Goal: Task Accomplishment & Management: Complete application form

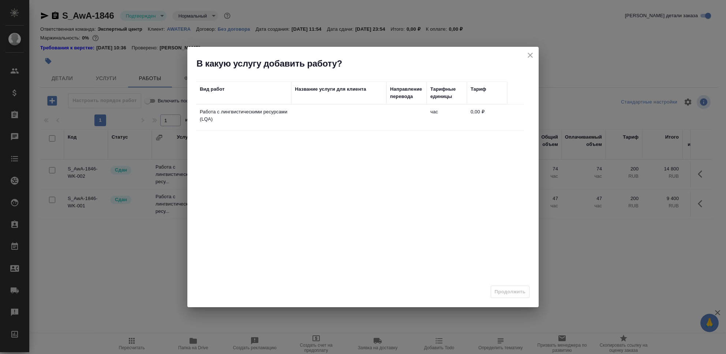
click at [319, 120] on td at bounding box center [338, 118] width 95 height 26
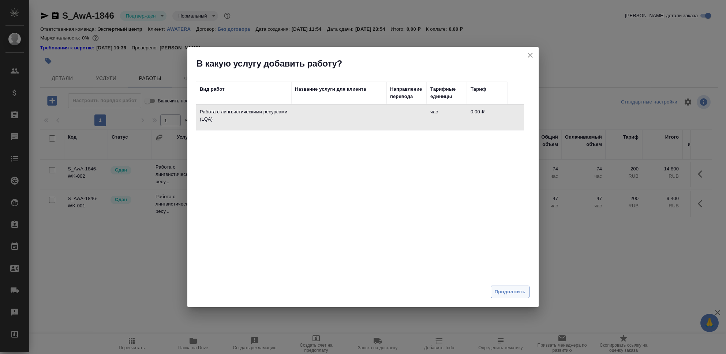
click at [510, 290] on span "Продолжить" at bounding box center [510, 292] width 31 height 8
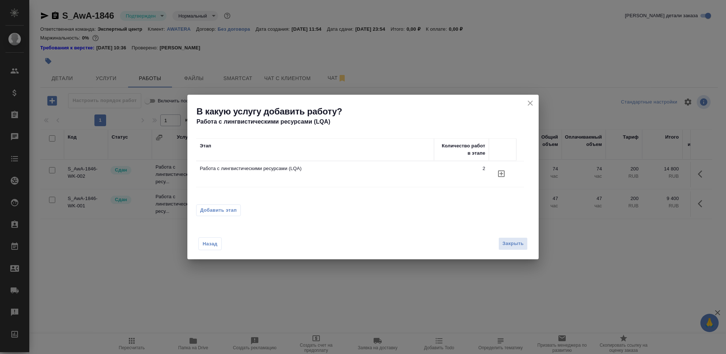
click at [504, 174] on icon "button" at bounding box center [501, 174] width 7 height 7
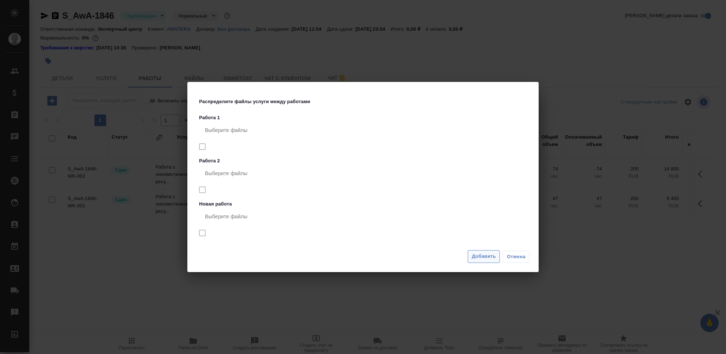
click at [489, 258] on span "Добавить" at bounding box center [484, 256] width 24 height 8
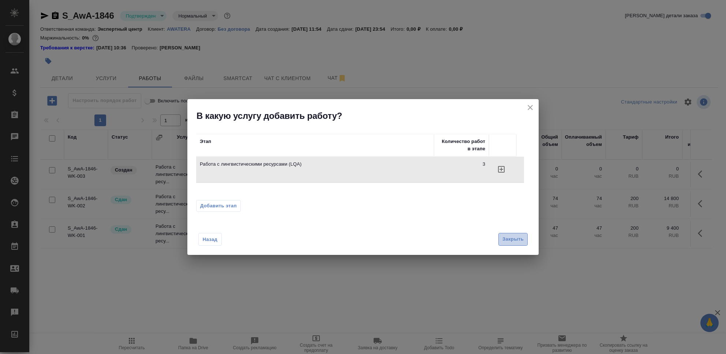
click at [519, 243] on span "Закрыть" at bounding box center [512, 239] width 21 height 8
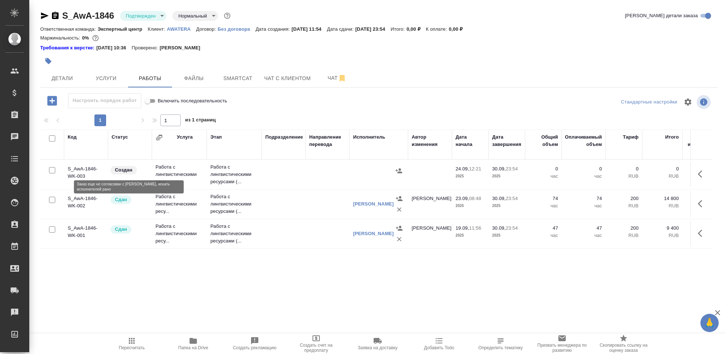
click at [139, 171] on div "Создан" at bounding box center [129, 170] width 38 height 10
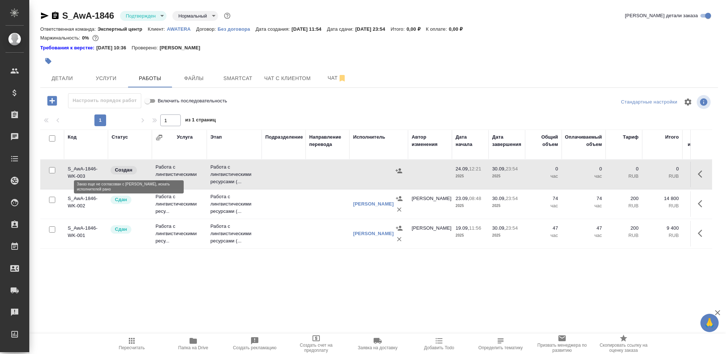
click at [139, 171] on div "Создан" at bounding box center [129, 170] width 38 height 10
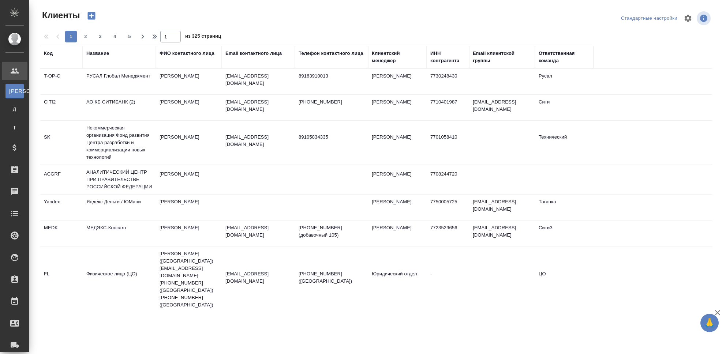
select select "RU"
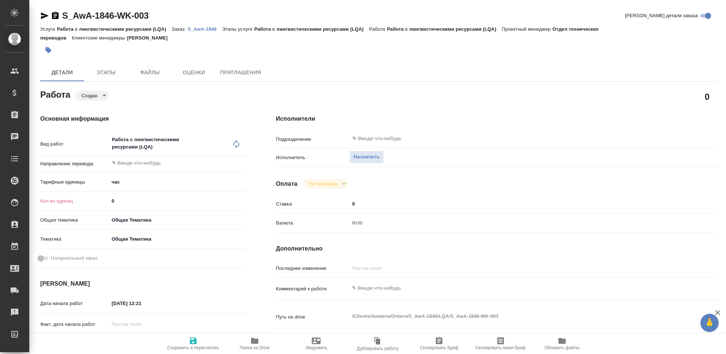
click at [127, 200] on input "0" at bounding box center [178, 201] width 138 height 11
type input "7"
click at [368, 288] on textarea at bounding box center [515, 288] width 331 height 12
type textarea "Чистка ТМ, Любятово, AWATERA Tech."
click at [194, 342] on icon "button" at bounding box center [193, 341] width 7 height 7
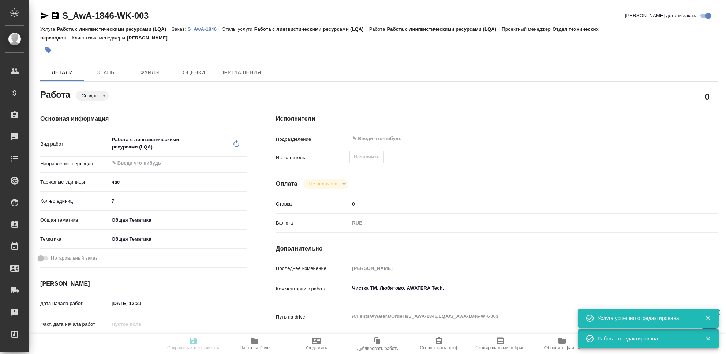
type input "created"
type input "5a8b1489cc6b4906c91bfd93"
type input "7"
type input "obtem"
type input "6012b1ca196b0e5c9229a120"
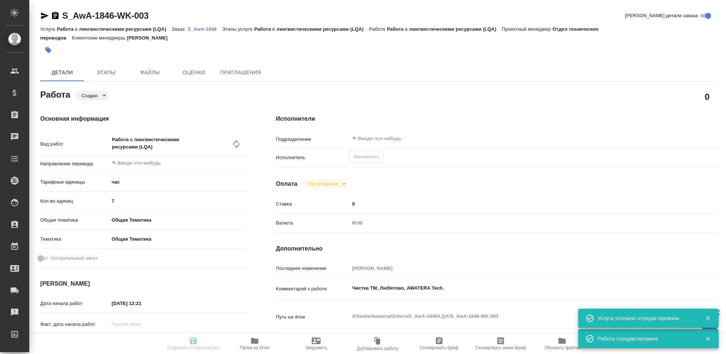
type input "24.09.2025 12:21"
type input "30.09.2025 23:54"
type input "notPayed"
type input "0"
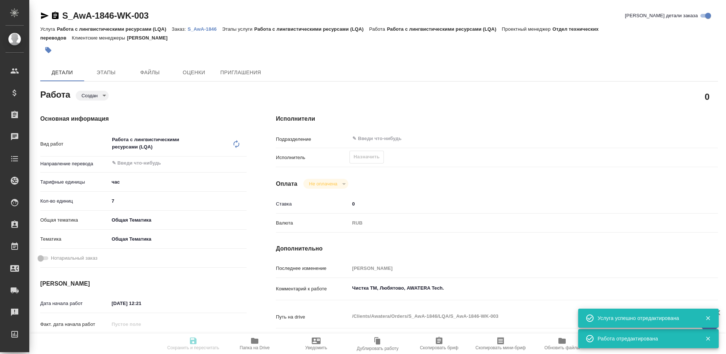
type input "RUB"
type input "[PERSON_NAME]"
type input "S_AwA-1846"
type input "Работа с лингвистическими ресурсами (LQA)"
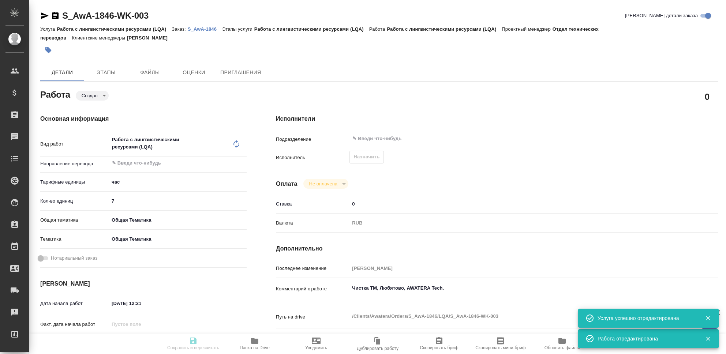
type input "[PERSON_NAME]"
type input "/Clients/Awatera/Orders/S_AwA-1846"
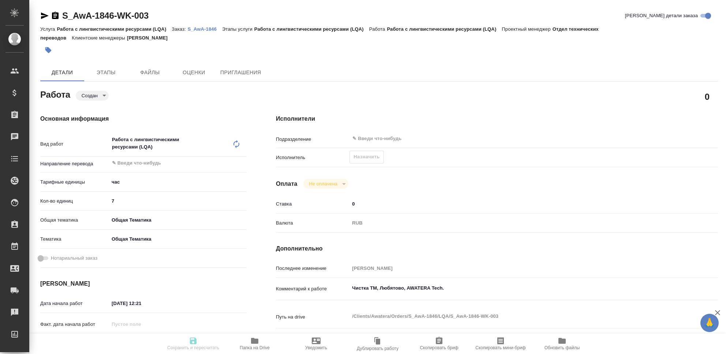
scroll to position [97, 0]
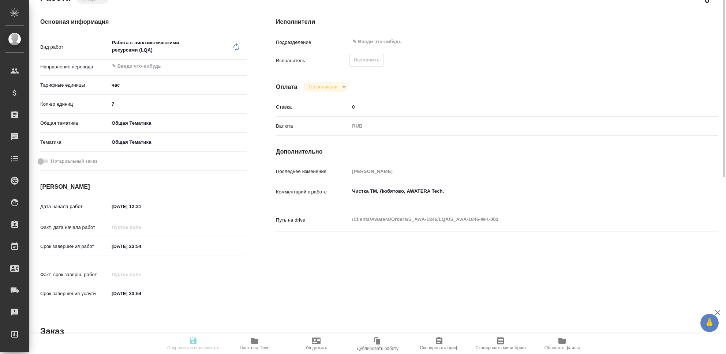
type input "created"
type input "5a8b1489cc6b4906c91bfd93"
type input "7"
type input "obtem"
type input "6012b1ca196b0e5c9229a120"
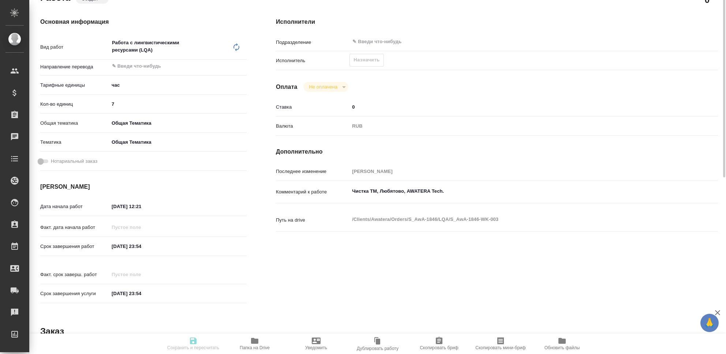
type input "24.09.2025 12:21"
type input "30.09.2025 23:54"
type input "notPayed"
type input "0"
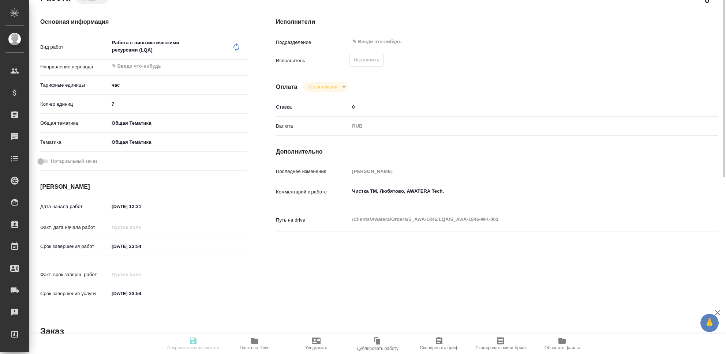
type input "RUB"
type input "[PERSON_NAME]"
type input "S_AwA-1846"
type input "Работа с лингвистическими ресурсами (LQA)"
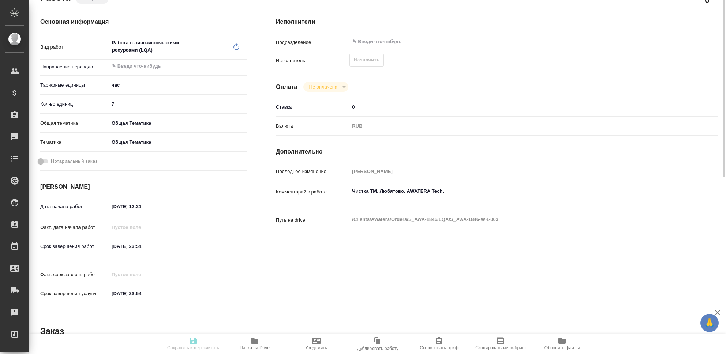
type input "[PERSON_NAME]"
type input "/Clients/Awatera/Orders/S_AwA-1846"
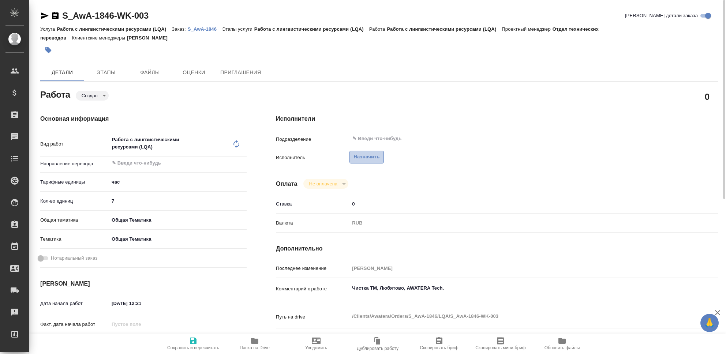
click at [366, 156] on span "Назначить" at bounding box center [366, 157] width 26 height 8
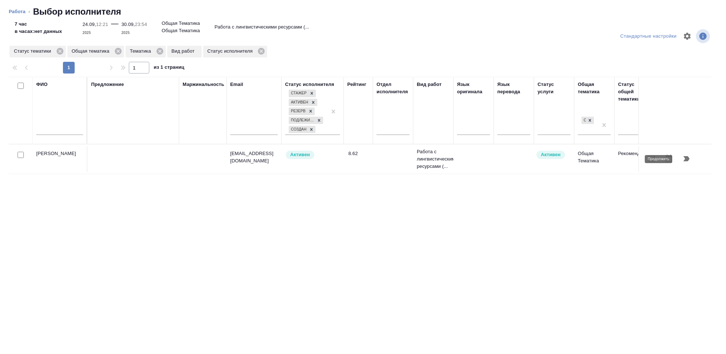
click at [684, 161] on icon "button" at bounding box center [687, 158] width 6 height 5
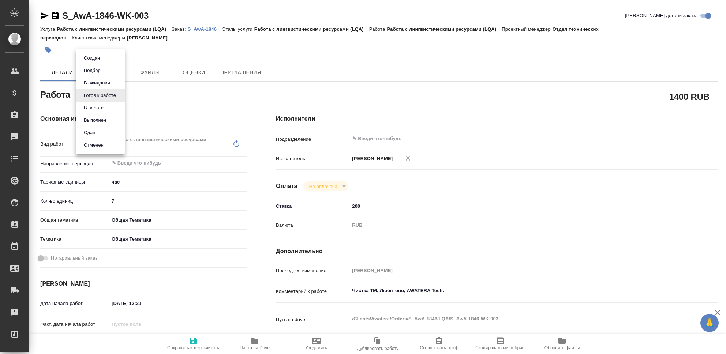
click at [121, 97] on body "🙏 .cls-1 fill:#fff; AWATERA Seleznev Maksim Клиенты Спецификации Заказы 0 Чаты …" at bounding box center [363, 177] width 726 height 354
click at [101, 131] on li "Сдан" at bounding box center [100, 133] width 49 height 12
type textarea "x"
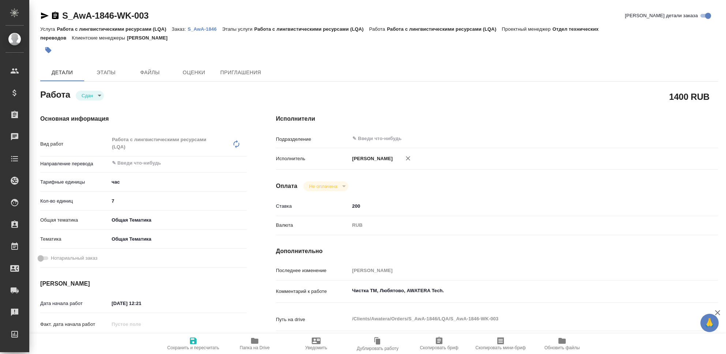
type textarea "x"
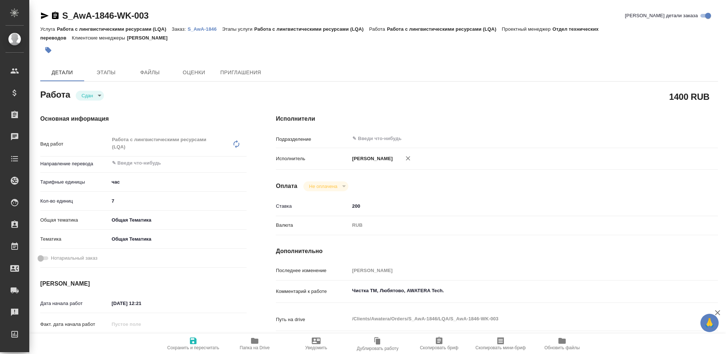
type textarea "x"
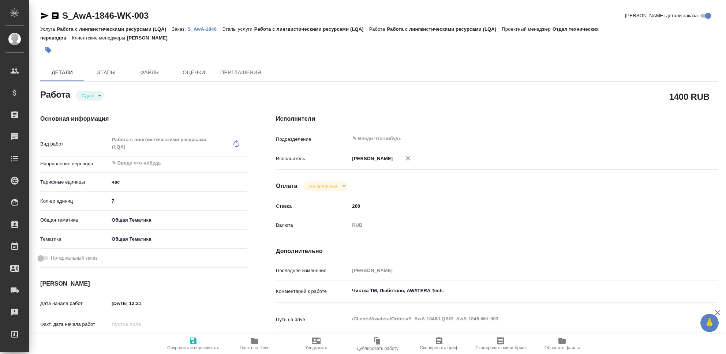
type textarea "x"
click at [196, 340] on icon "button" at bounding box center [193, 341] width 7 height 7
type textarea "x"
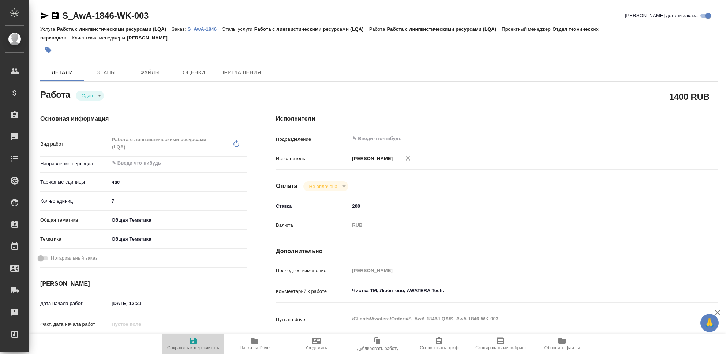
type textarea "x"
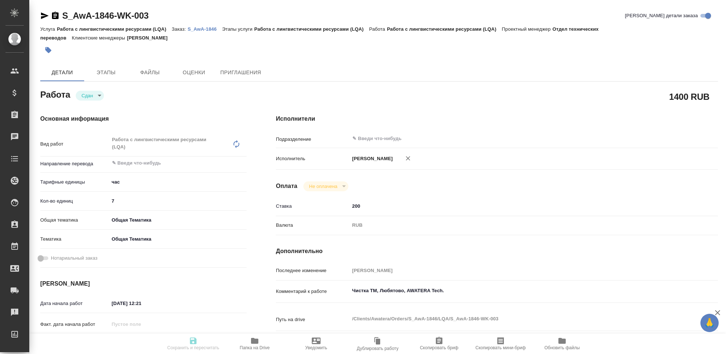
type textarea "x"
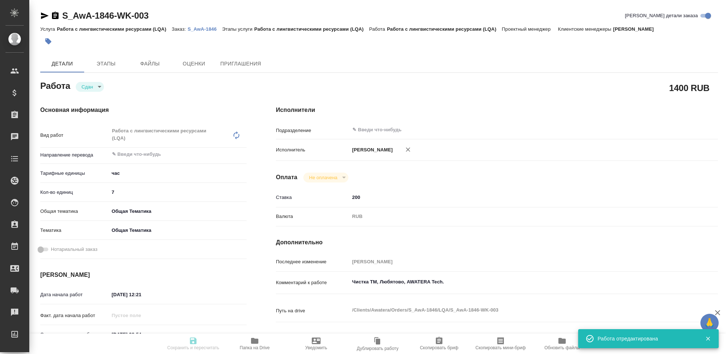
type input "closed"
type textarea "Работа с лингвистическими ресурсами (LQA)"
type textarea "x"
type input "5a8b1489cc6b4906c91bfd93"
type input "7"
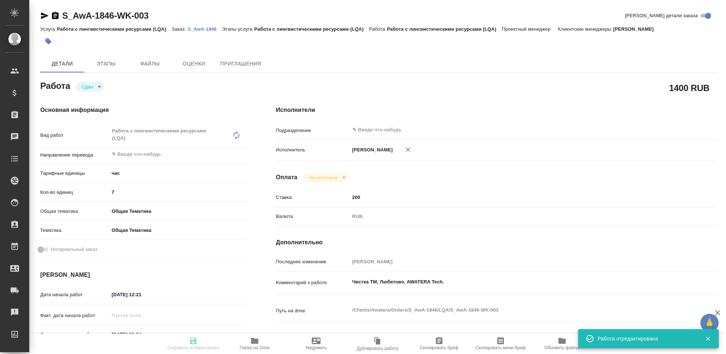
type input "obtem"
type input "6012b1ca196b0e5c9229a120"
type input "24.09.2025 12:21"
type input "30.09.2025 23:54"
type input "24.09.2025 12:22"
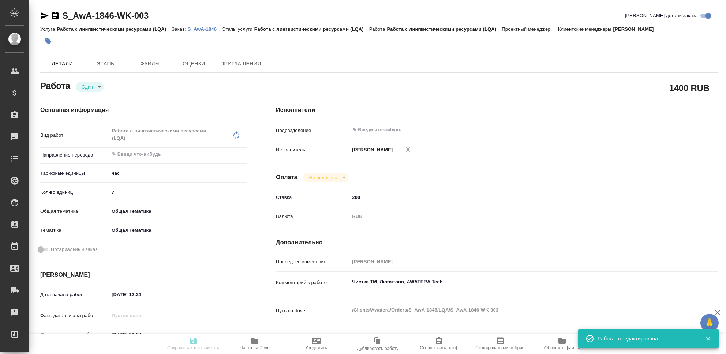
type input "30.09.2025 23:54"
type input "notPayed"
type input "200"
type input "RUB"
type input "[PERSON_NAME]"
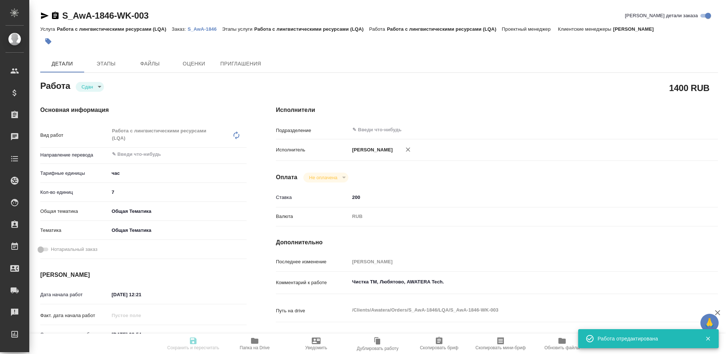
type textarea "Чистка ТМ, Любятово, AWATERA Tech."
type textarea "x"
type textarea "/Clients/Awatera/Orders/S_AwA-1846/LQA/S_AwA-1846-WK-003"
type textarea "x"
type input "S_AwA-1846"
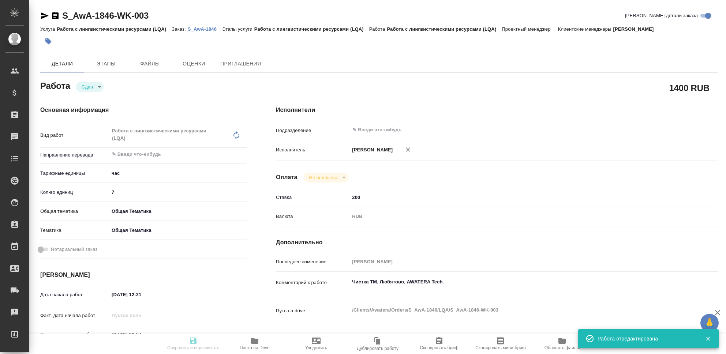
type input "Работа с лингвистическими ресурсами (LQA)"
type input "[PERSON_NAME]"
type input "/Clients/Awatera/Orders/S_AwA-1846"
type textarea "x"
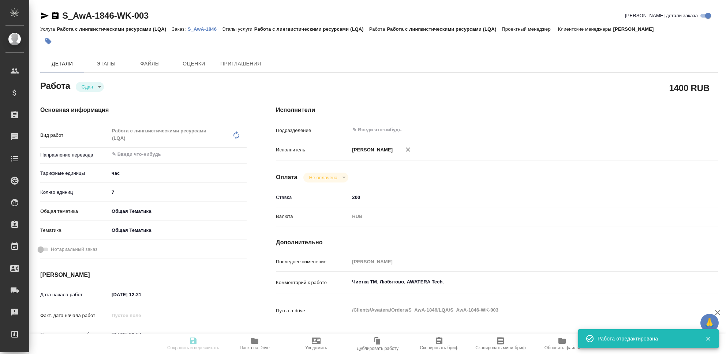
type textarea "x"
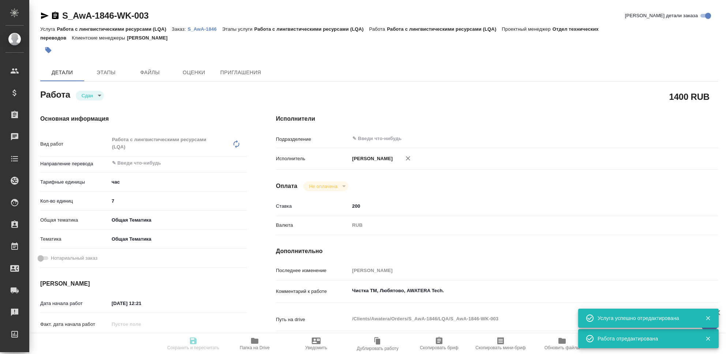
type textarea "x"
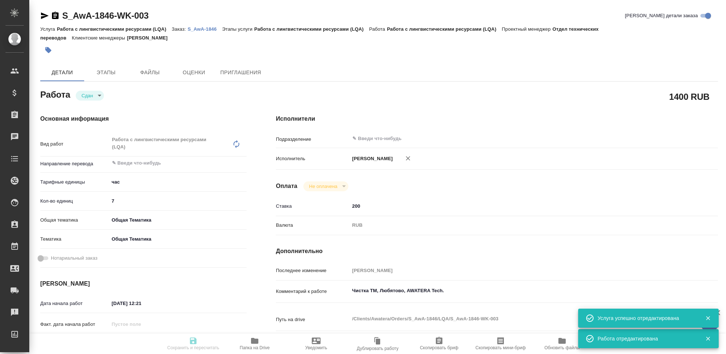
type textarea "x"
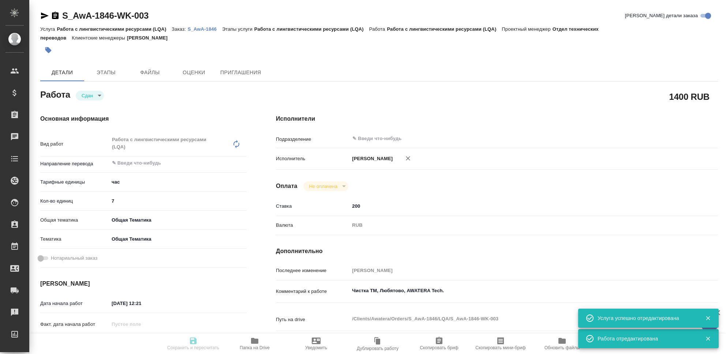
type textarea "x"
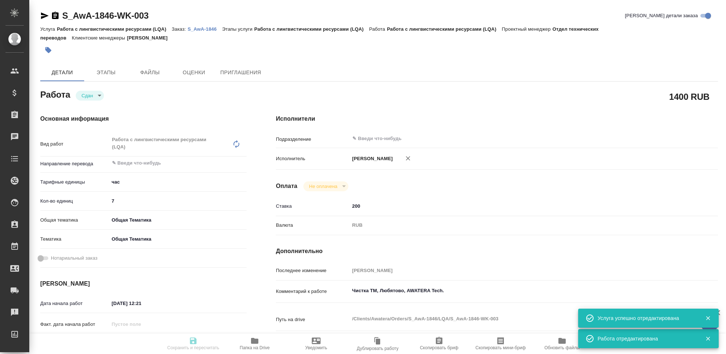
type textarea "x"
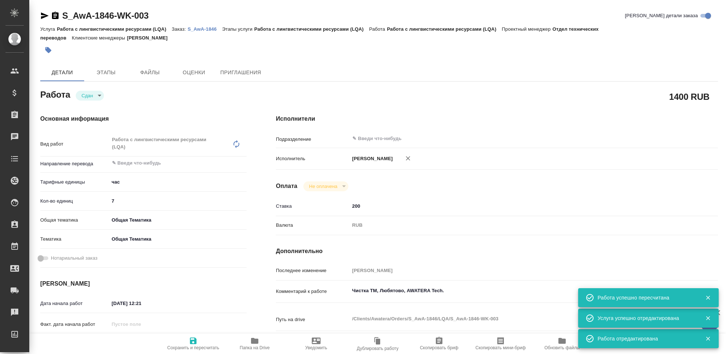
type input "closed"
type textarea "Работа с лингвистическими ресурсами (LQA)"
type textarea "x"
type input "5a8b1489cc6b4906c91bfd93"
type input "7"
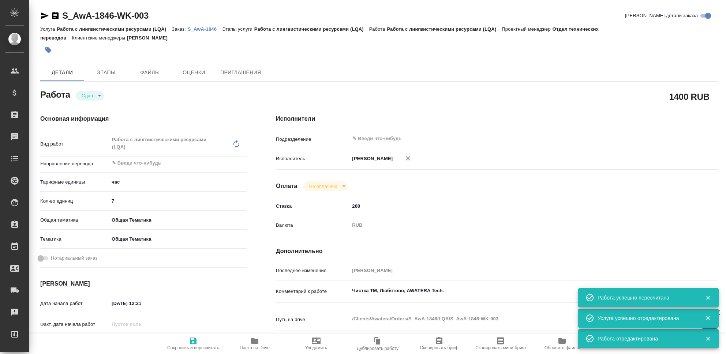
type input "obtem"
type input "6012b1ca196b0e5c9229a120"
type input "24.09.2025 12:21"
type input "30.09.2025 23:54"
type input "24.09.2025 12:22"
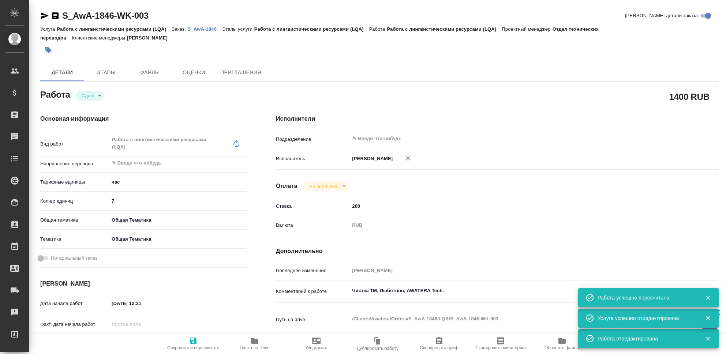
type input "30.09.2025 23:54"
type input "notPayed"
type input "200"
type input "RUB"
type input "[PERSON_NAME]"
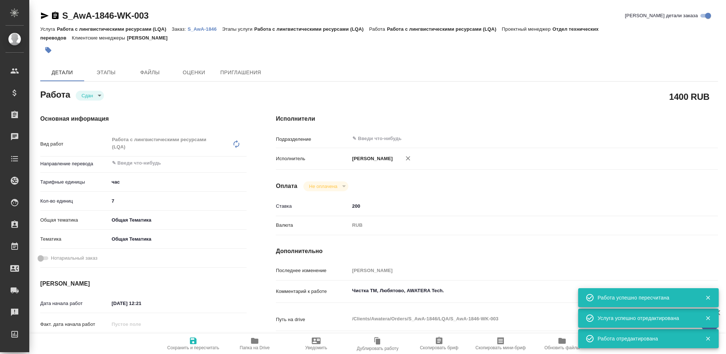
type textarea "Чистка ТМ, Любятово, AWATERA Tech."
type textarea "x"
type textarea "/Clients/Awatera/Orders/S_AwA-1846/LQA/S_AwA-1846-WK-003"
type textarea "x"
type input "S_AwA-1846"
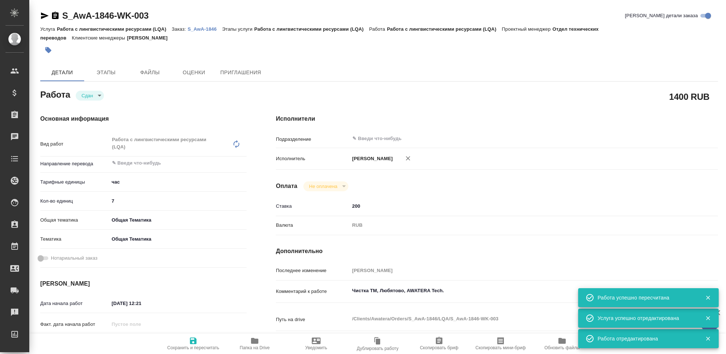
type input "Работа с лингвистическими ресурсами (LQA)"
type input "[PERSON_NAME]"
type input "/Clients/Awatera/Orders/S_AwA-1846"
type textarea "x"
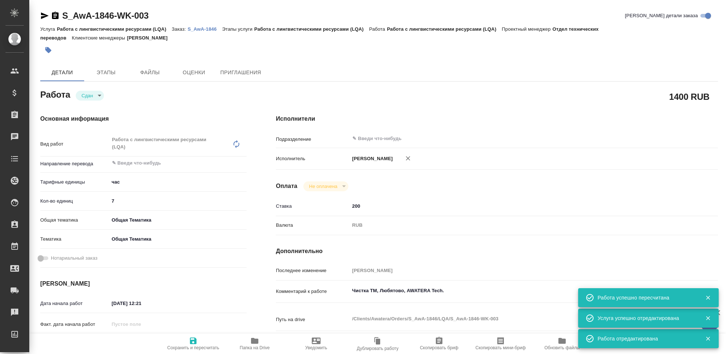
type textarea "x"
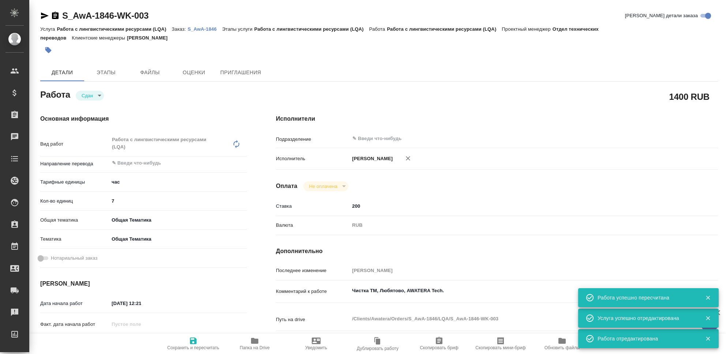
type textarea "x"
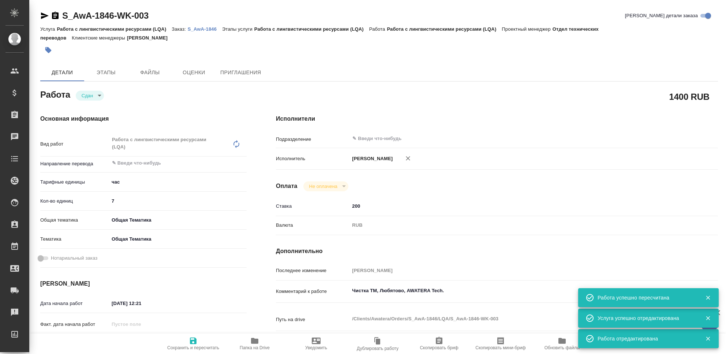
type textarea "x"
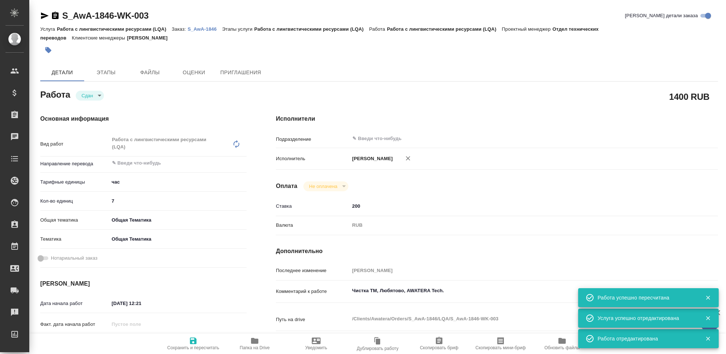
type textarea "x"
